Goal: Transaction & Acquisition: Purchase product/service

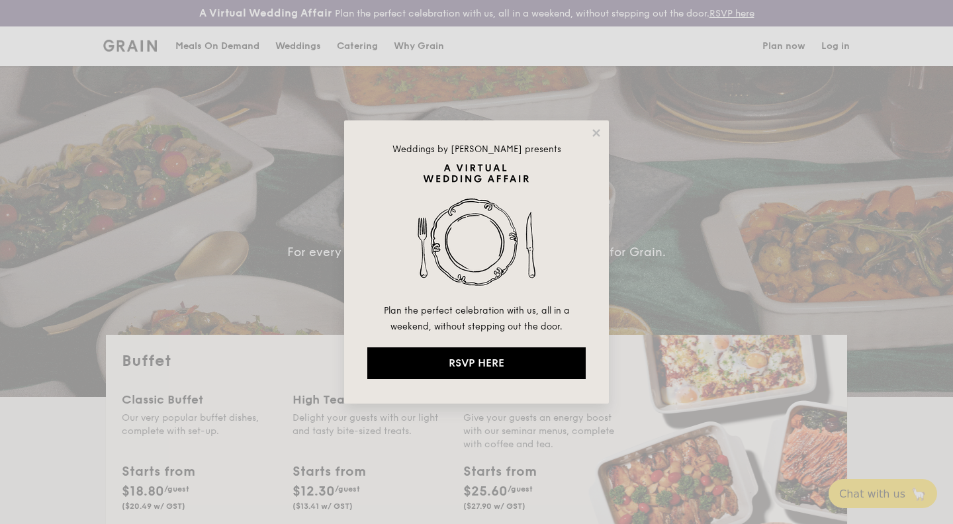
select select
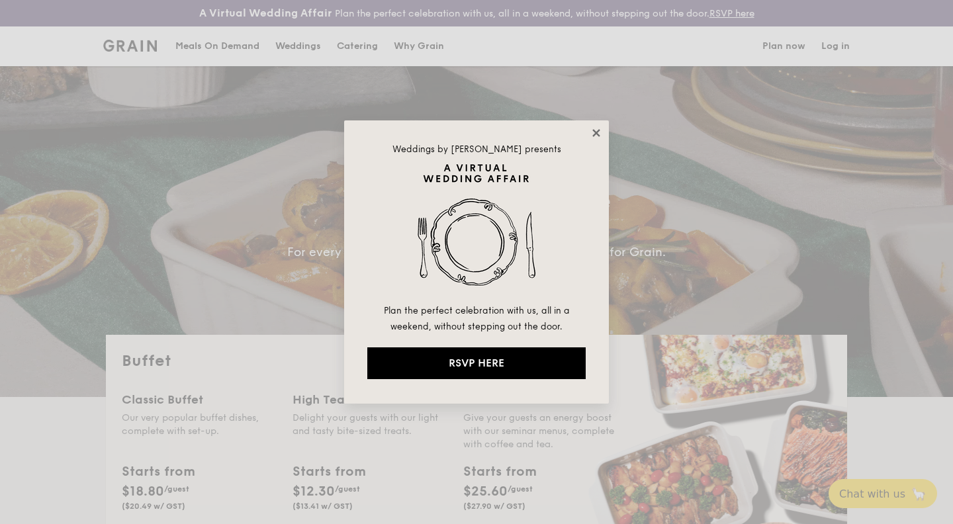
click at [598, 136] on icon at bounding box center [595, 132] width 7 height 7
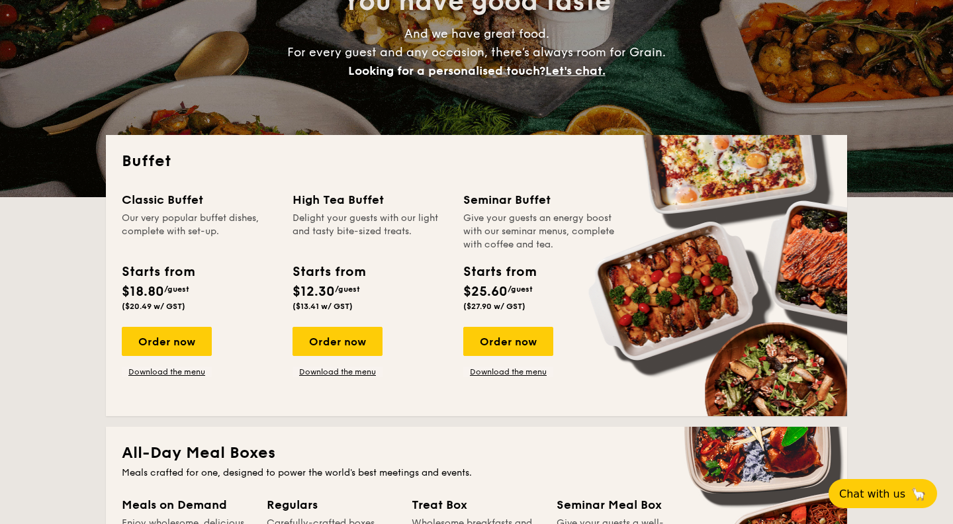
scroll to position [204, 0]
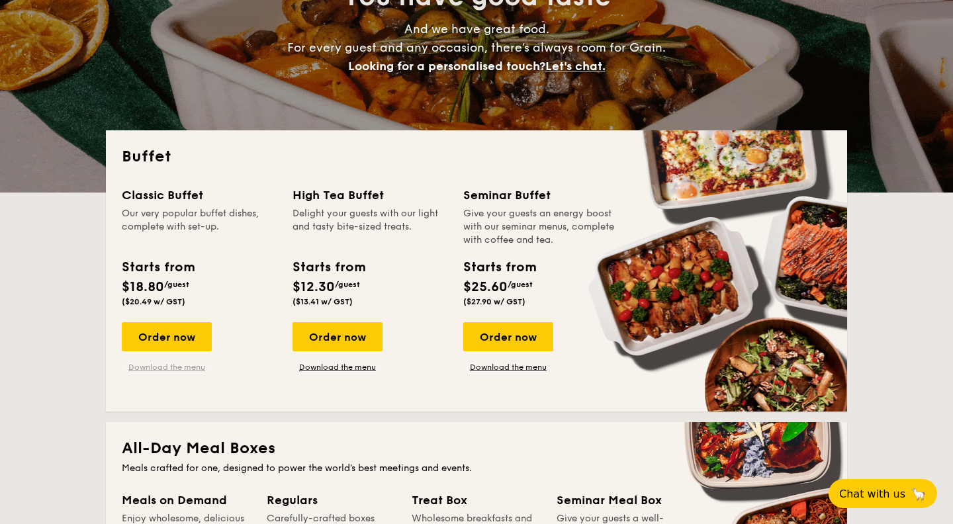
click at [168, 362] on link "Download the menu" at bounding box center [167, 367] width 90 height 11
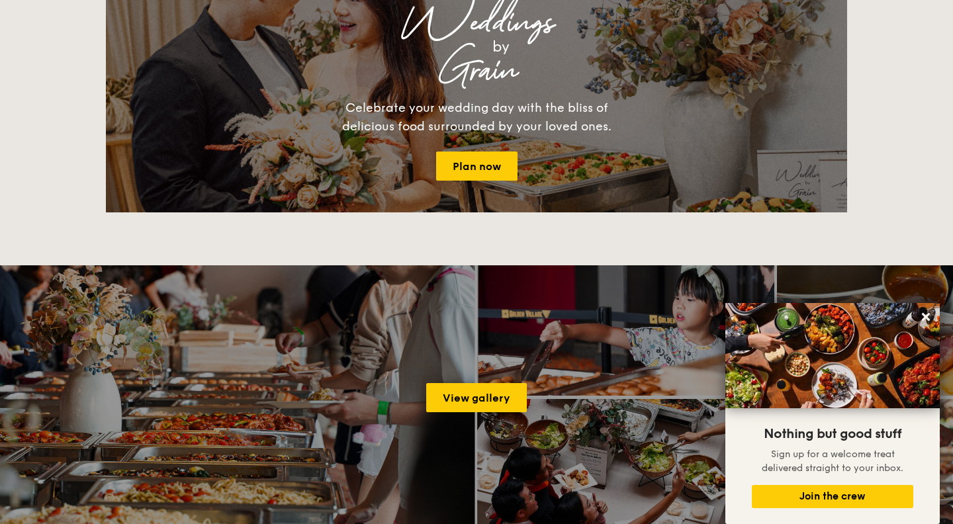
scroll to position [1672, 0]
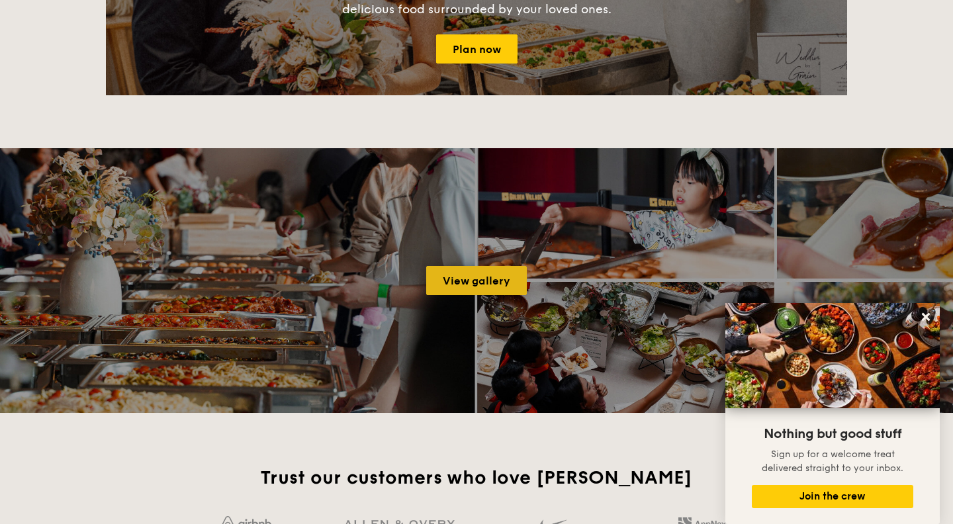
click at [450, 279] on link "View gallery" at bounding box center [476, 280] width 101 height 29
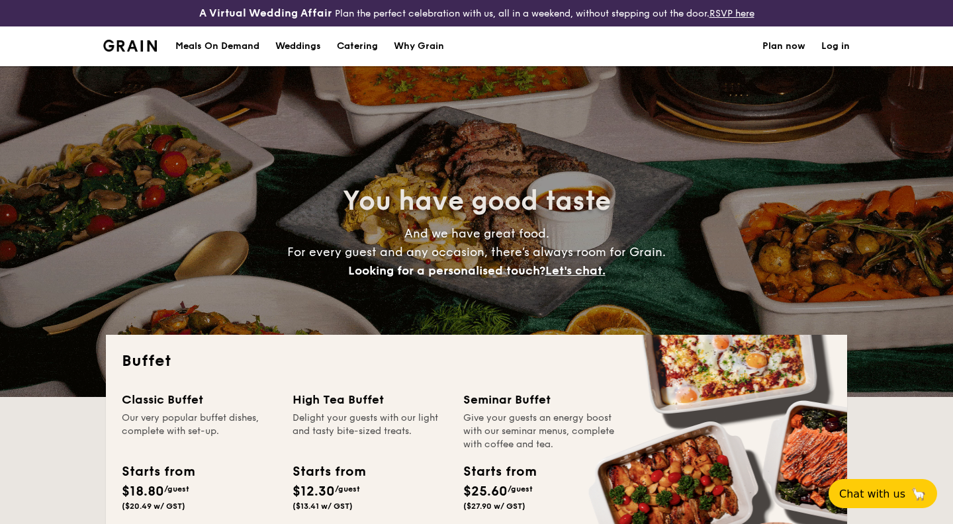
select select
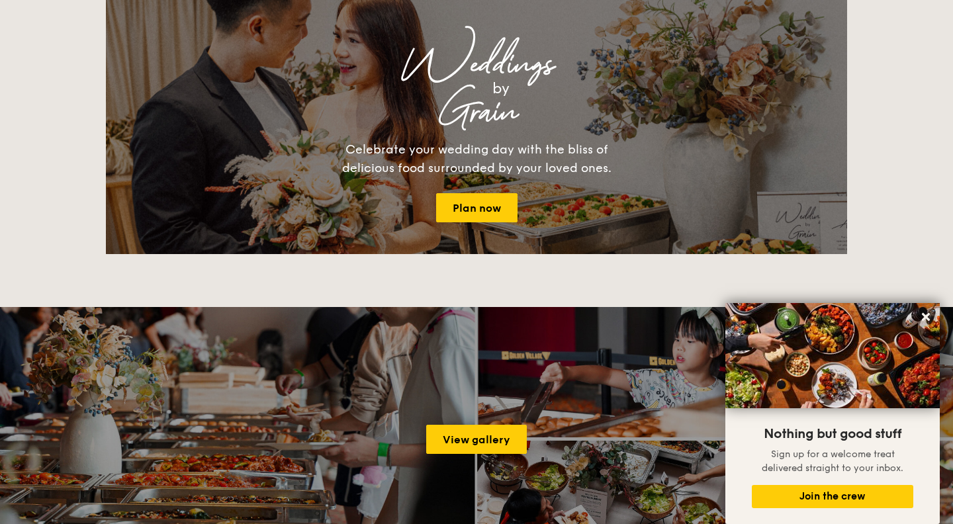
scroll to position [1494, 0]
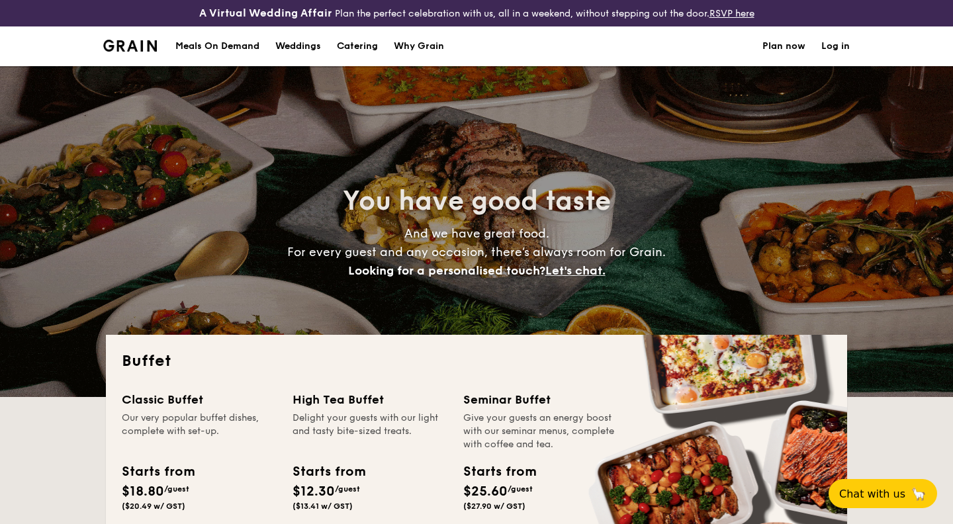
select select
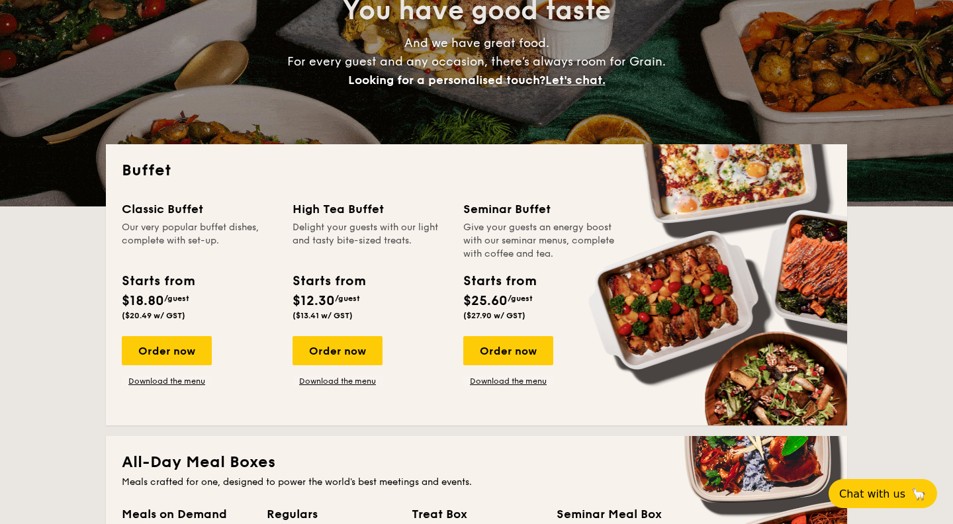
scroll to position [199, 0]
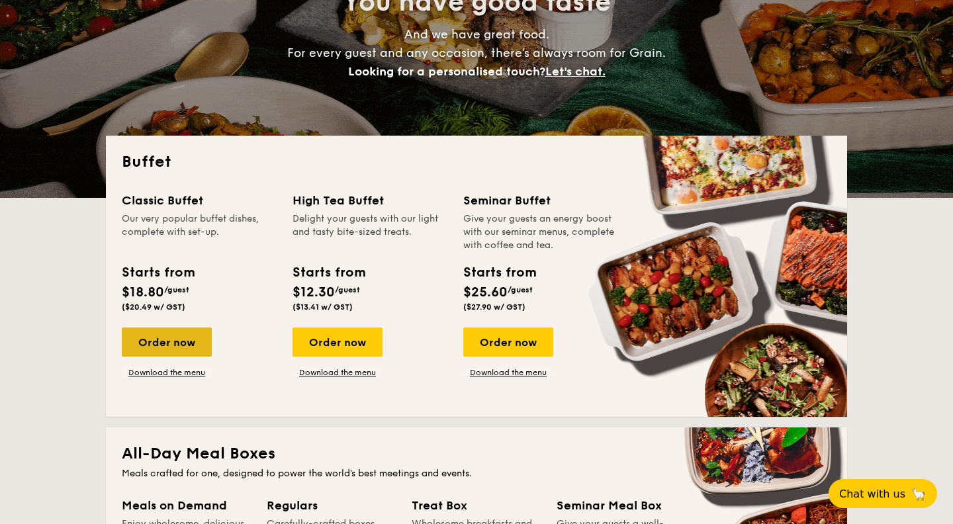
click at [179, 345] on div "Order now" at bounding box center [167, 342] width 90 height 29
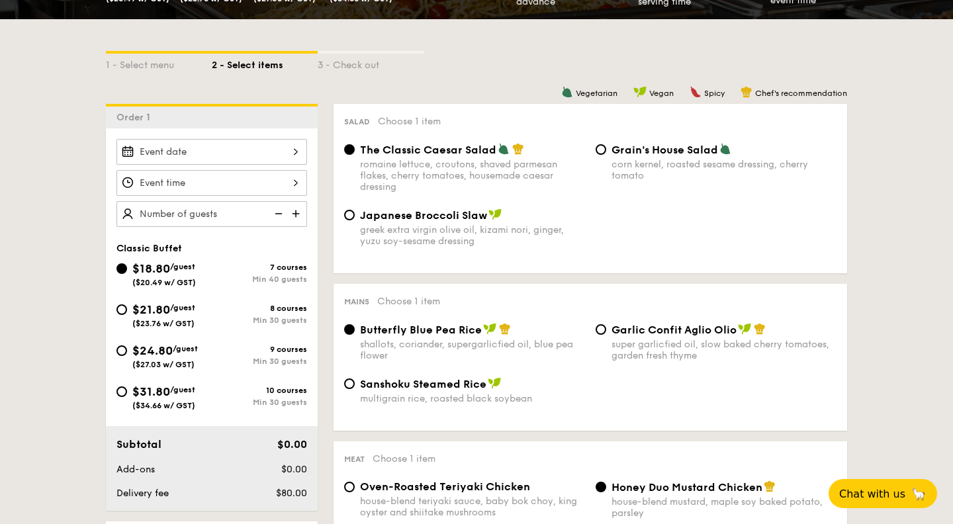
scroll to position [294, 0]
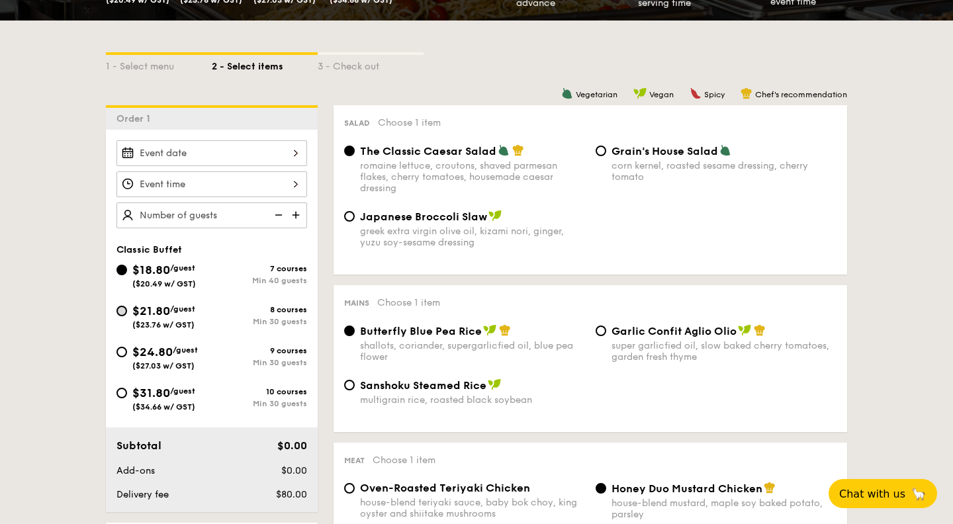
click at [121, 316] on input "$21.80 /guest ($23.76 w/ GST) 8 courses Min 30 guests" at bounding box center [121, 311] width 11 height 11
radio input "true"
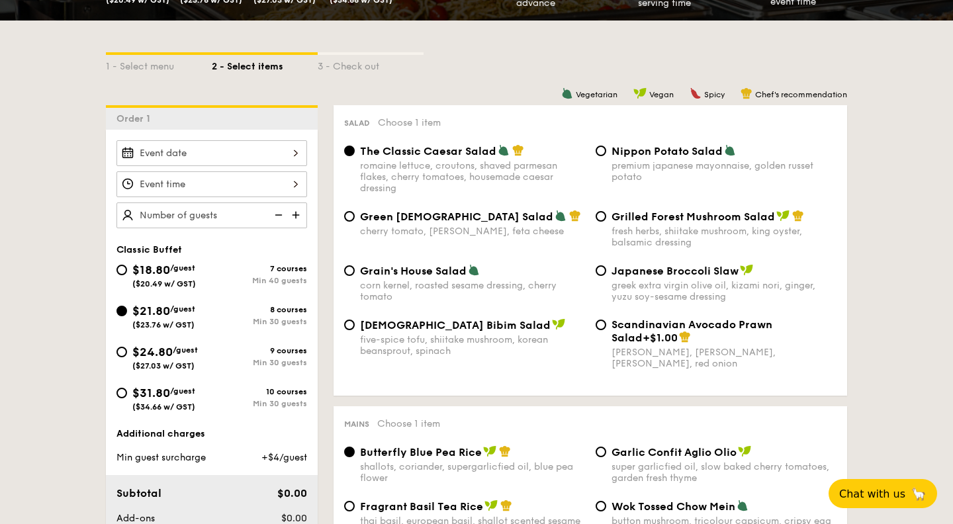
radio input "true"
click at [605, 216] on input "Grilled Forest Mushroom Salad fresh herbs, shiitake mushroom, king oyster, bals…" at bounding box center [601, 216] width 11 height 11
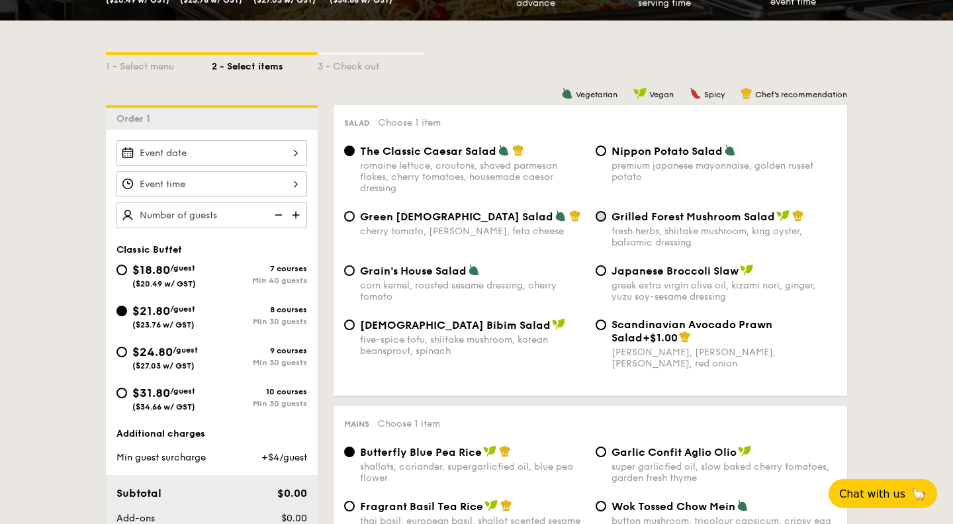
radio input "true"
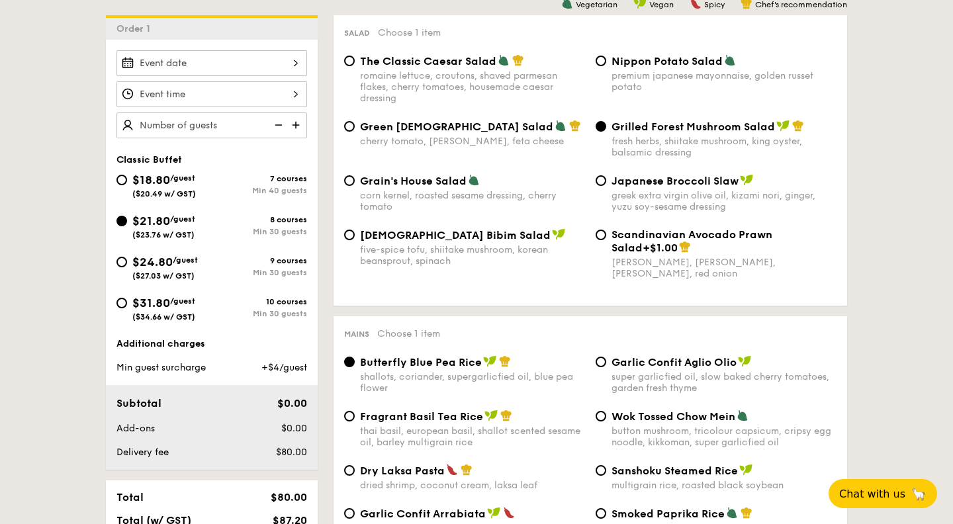
scroll to position [361, 0]
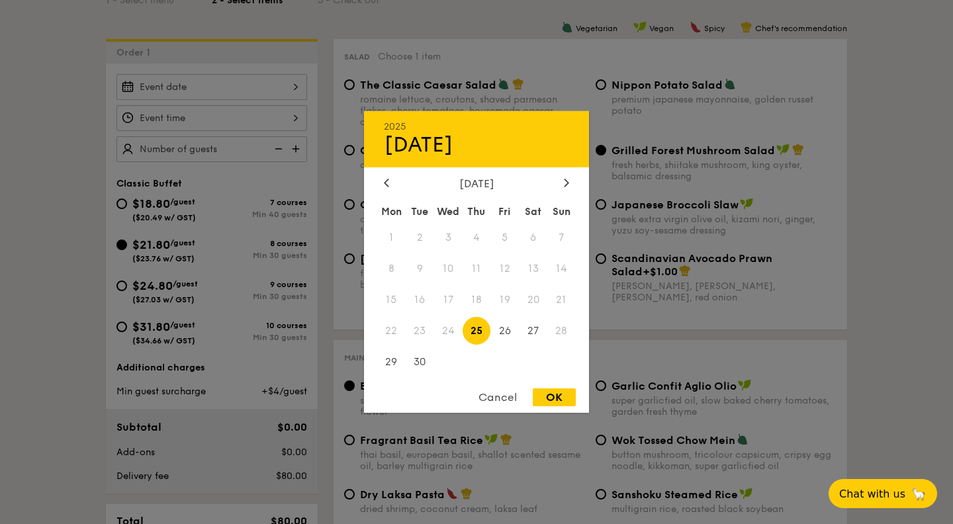
click at [296, 89] on div "2025 Sep 25 September 2025 Mon Tue Wed Thu Fri Sat Sun 1 2 3 4 5 6 7 8 9 10 11 …" at bounding box center [211, 87] width 191 height 26
click at [561, 185] on div "September 2025" at bounding box center [476, 183] width 185 height 13
click at [562, 185] on div at bounding box center [567, 183] width 12 height 13
click at [391, 182] on div at bounding box center [387, 183] width 12 height 13
click at [533, 334] on span "27" at bounding box center [533, 330] width 28 height 28
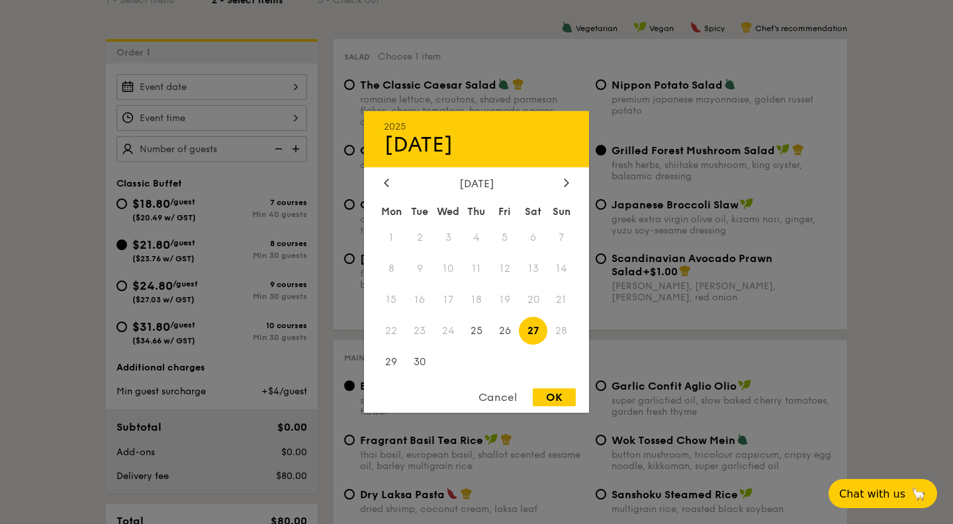
click at [562, 401] on div "OK" at bounding box center [554, 397] width 43 height 18
type input "Sep 27, 2025"
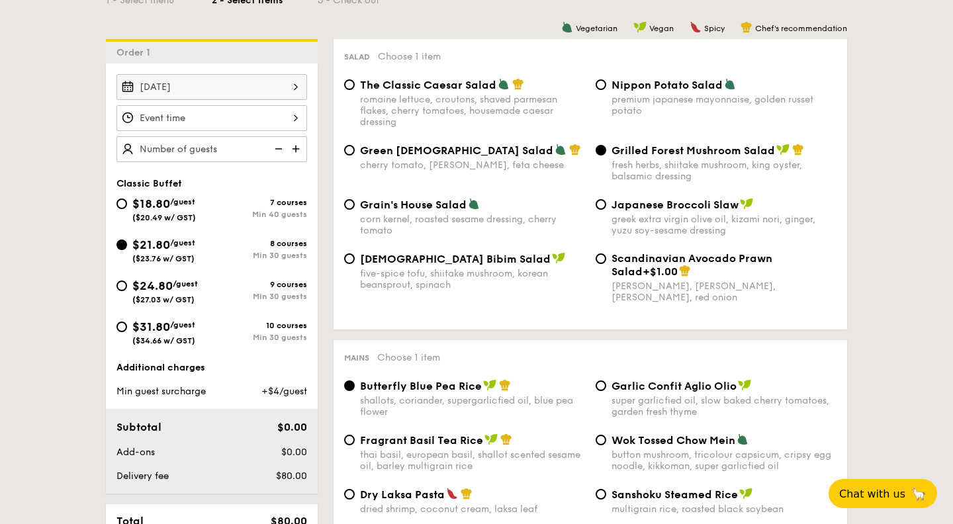
click at [298, 126] on div at bounding box center [211, 118] width 191 height 26
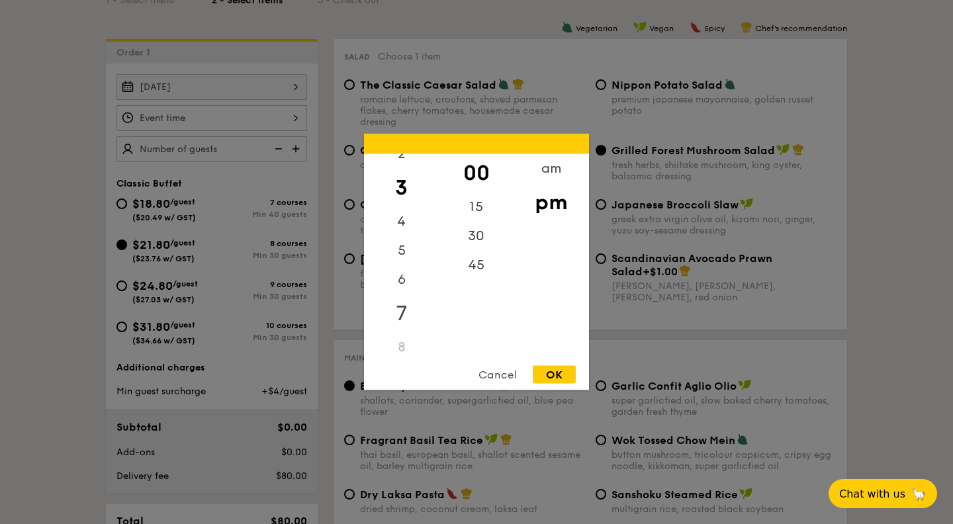
scroll to position [73, 0]
click at [404, 310] on div "7" at bounding box center [401, 313] width 75 height 38
click at [567, 375] on div "OK" at bounding box center [554, 375] width 43 height 18
type input "7:00PM"
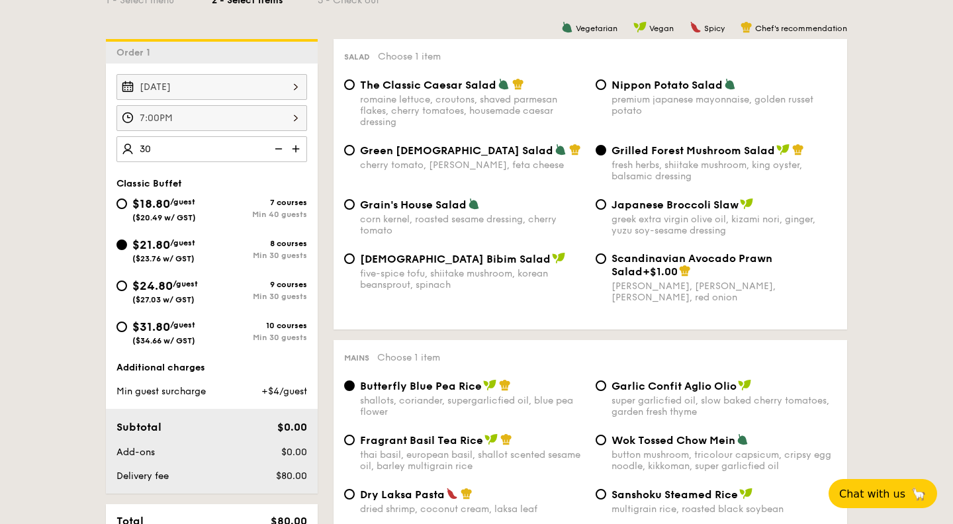
type input "30 guests"
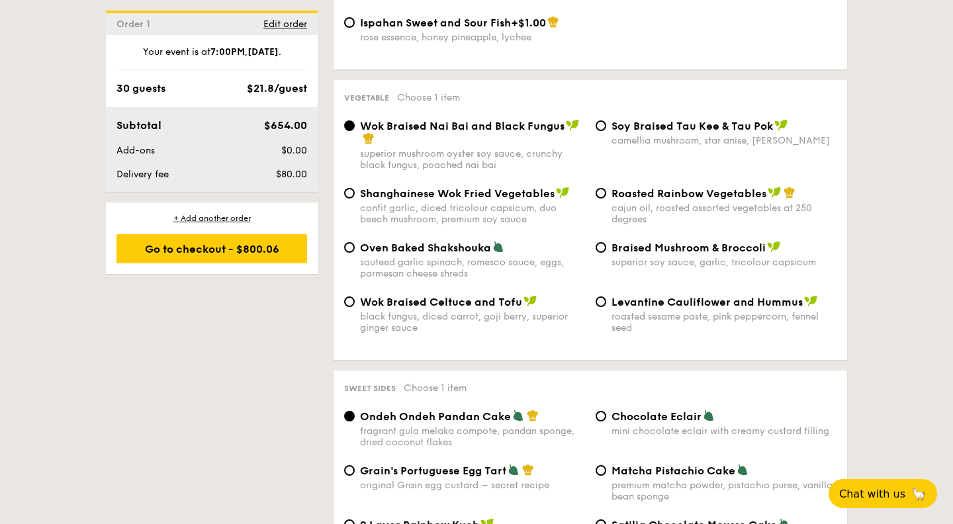
scroll to position [1660, 0]
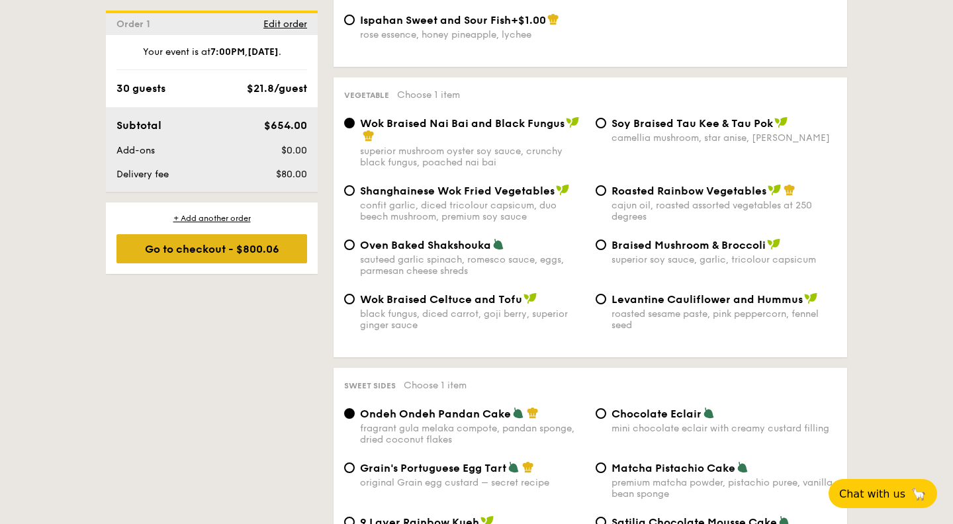
click at [211, 250] on div "Go to checkout - $800.06" at bounding box center [211, 248] width 191 height 29
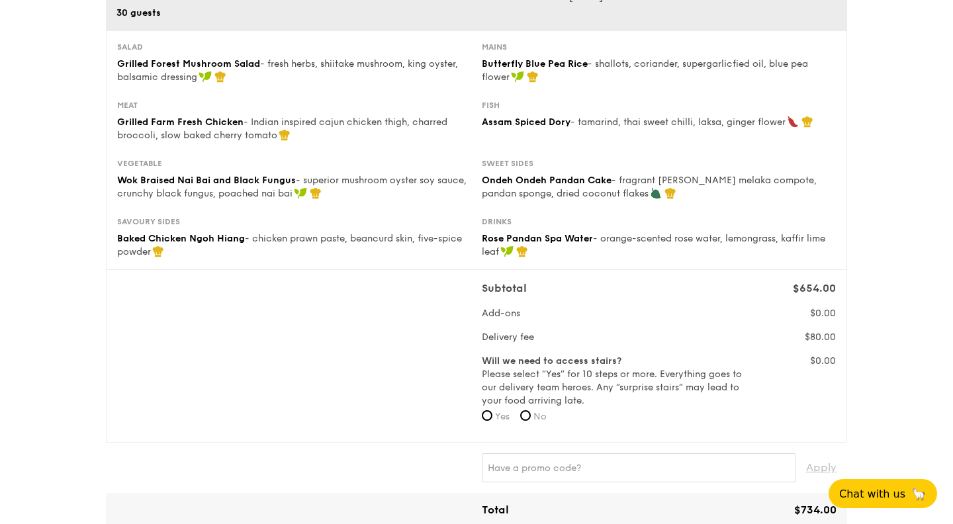
scroll to position [194, 0]
click at [529, 412] on input "No" at bounding box center [525, 415] width 11 height 11
radio input "true"
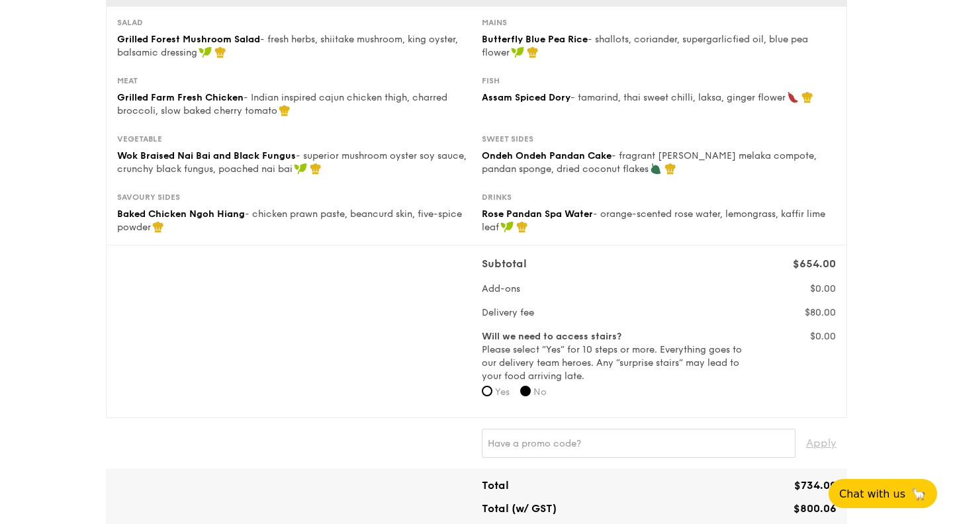
scroll to position [244, 0]
